Goal: Find specific page/section

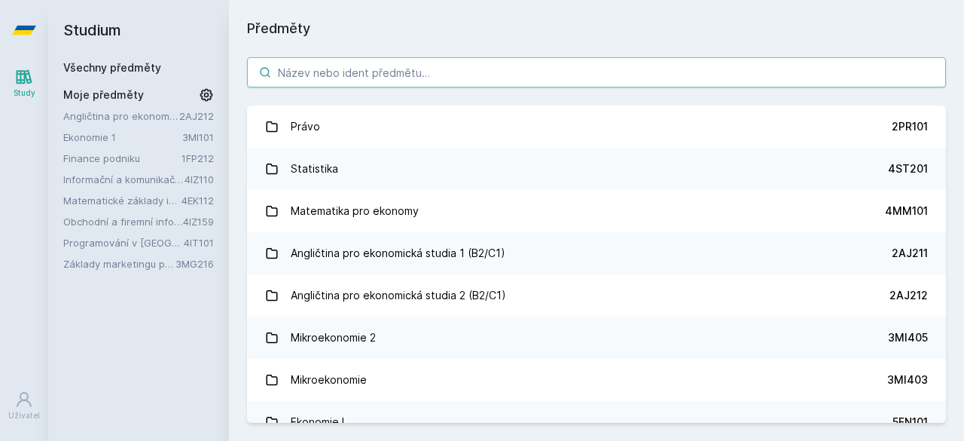
click at [316, 69] on input "search" at bounding box center [596, 72] width 699 height 30
type input "Č"
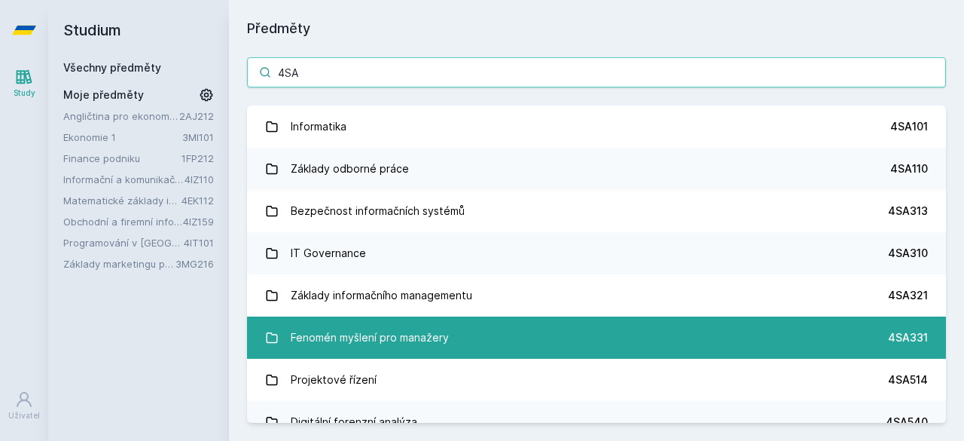
type input "4SA"
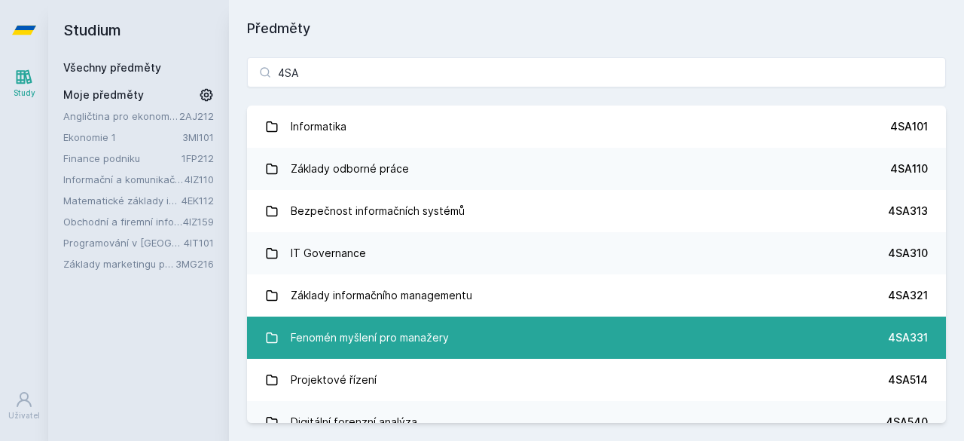
click at [360, 343] on div "Fenomén myšlení pro manažery" at bounding box center [370, 337] width 158 height 30
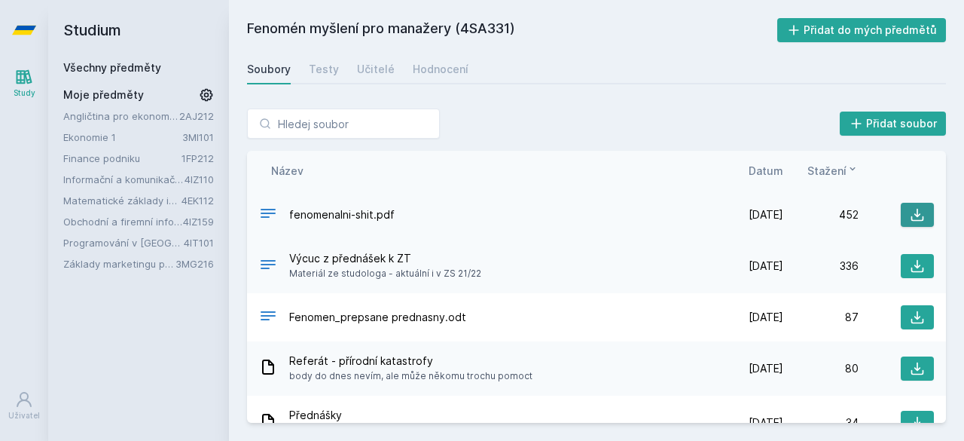
click at [915, 215] on icon at bounding box center [917, 214] width 15 height 15
click at [328, 75] on div "Testy" at bounding box center [324, 69] width 30 height 15
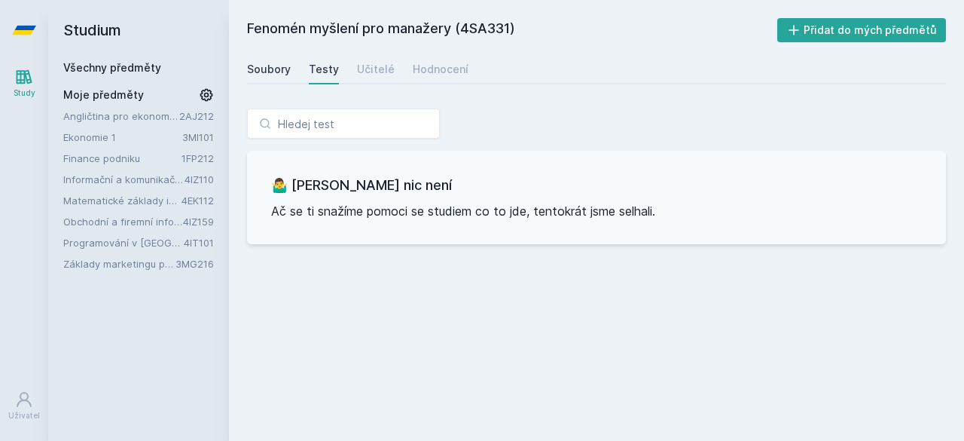
click at [276, 71] on div "Soubory" at bounding box center [269, 69] width 44 height 15
